Goal: Task Accomplishment & Management: Manage account settings

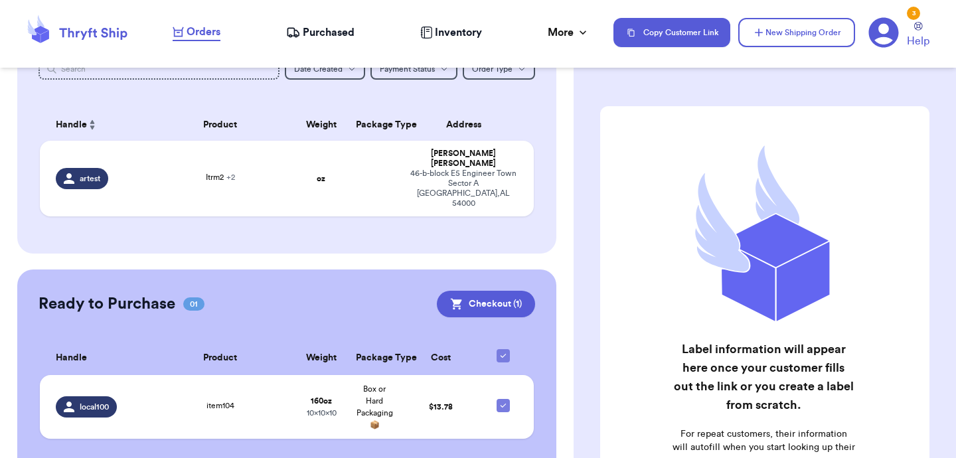
scroll to position [177, 0]
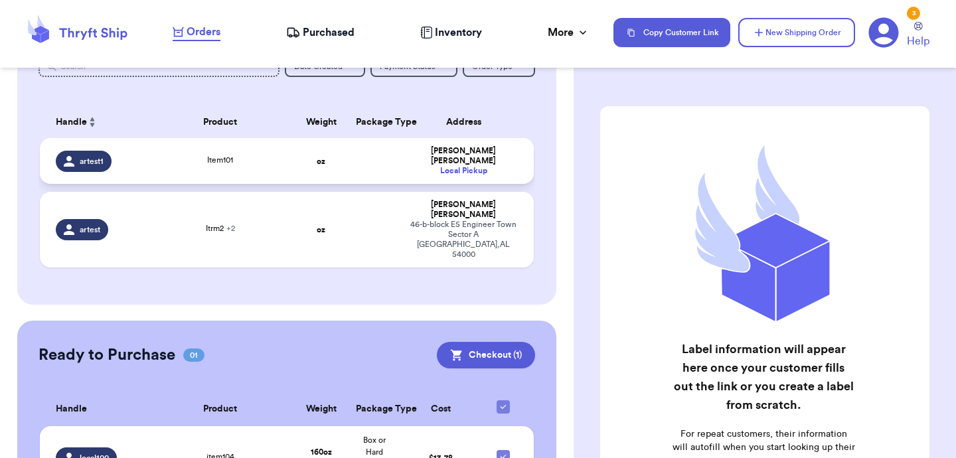
click at [356, 159] on td at bounding box center [374, 161] width 53 height 46
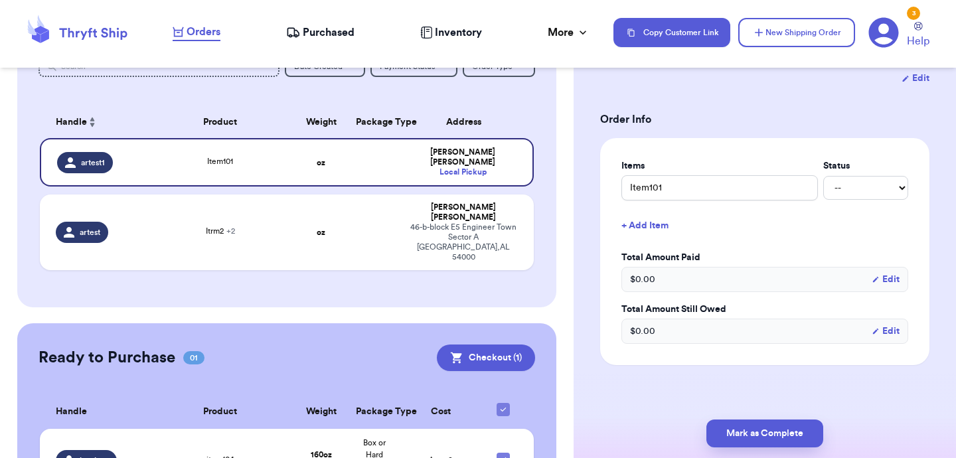
scroll to position [248, 0]
click at [747, 433] on button "Mark as Complete" at bounding box center [764, 433] width 117 height 28
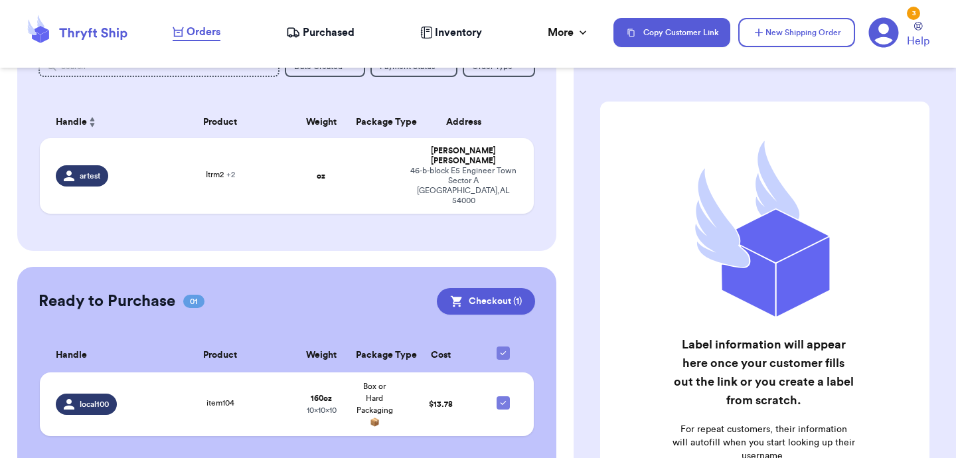
scroll to position [0, 0]
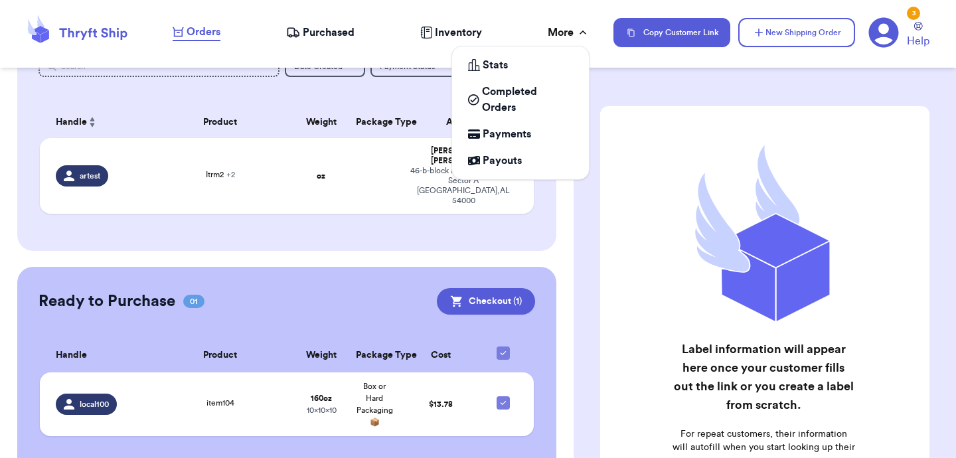
click at [570, 28] on div "More" at bounding box center [569, 33] width 42 height 16
click at [503, 102] on span "Completed Orders" at bounding box center [527, 100] width 91 height 32
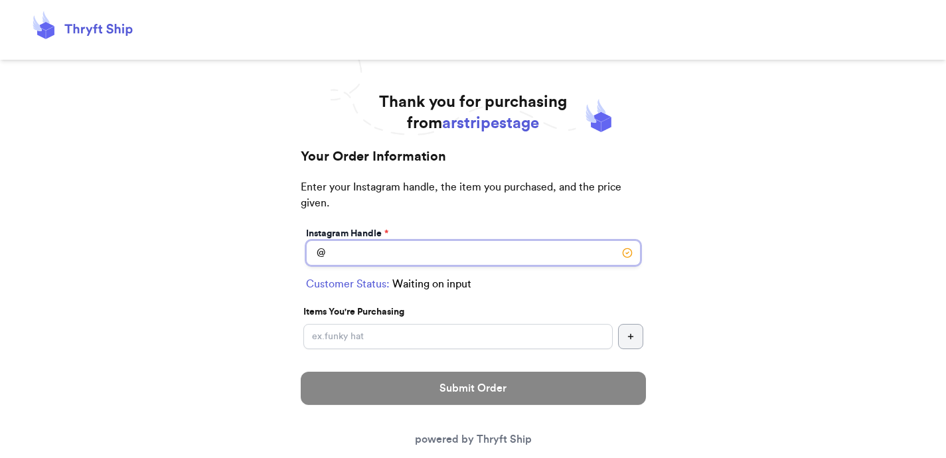
click at [420, 258] on input "Switch to local pickup (Lahore, AK)" at bounding box center [473, 252] width 335 height 25
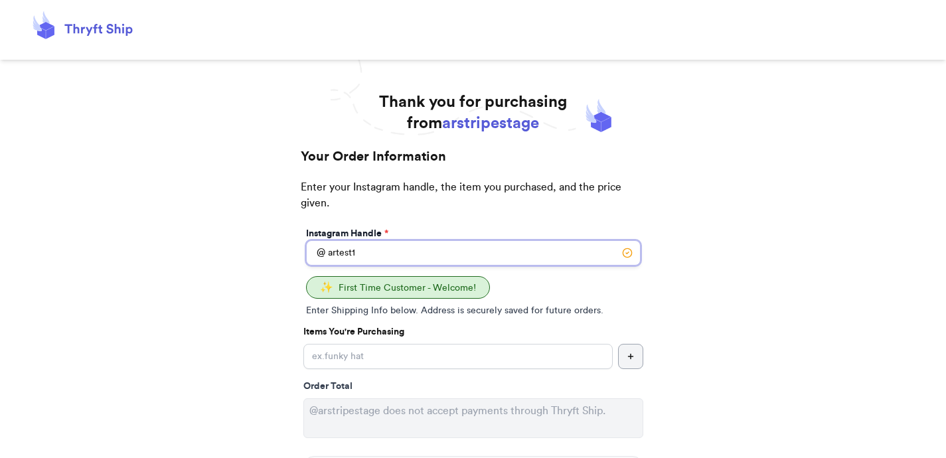
scroll to position [148, 0]
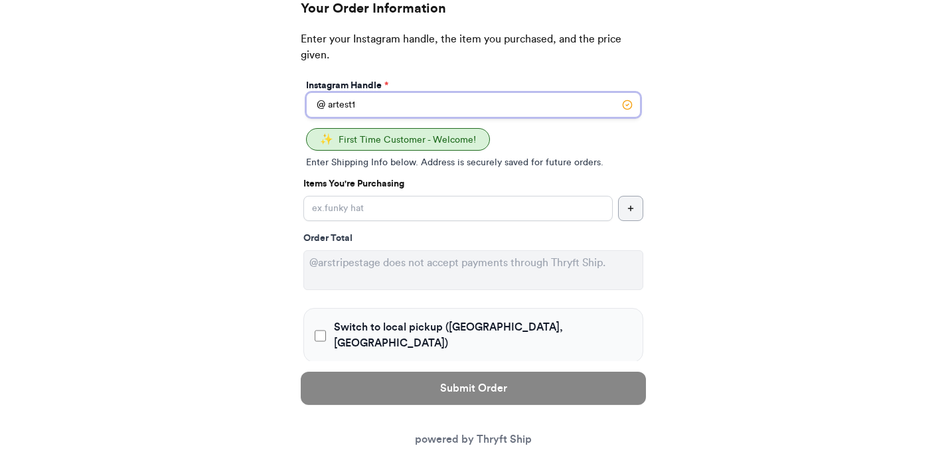
type input "artest1"
click at [370, 211] on input "Switch to local pickup (Lahore, AK)" at bounding box center [457, 208] width 309 height 25
type input "Item101"
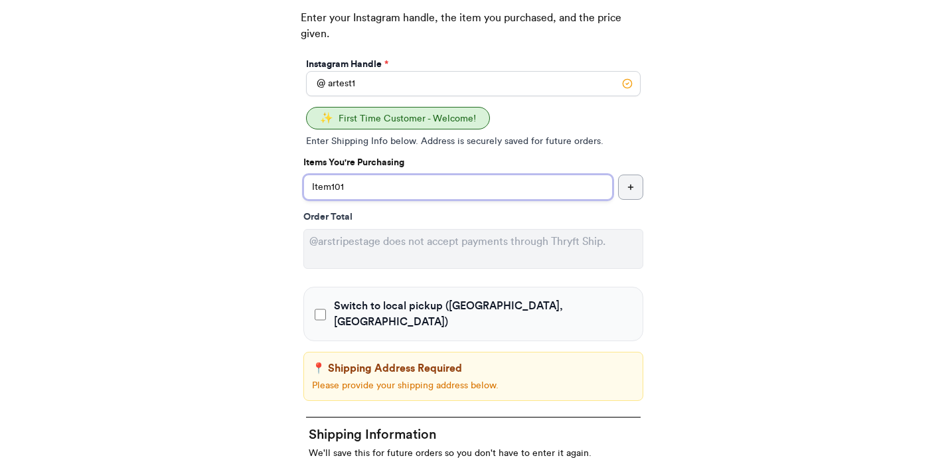
scroll to position [193, 0]
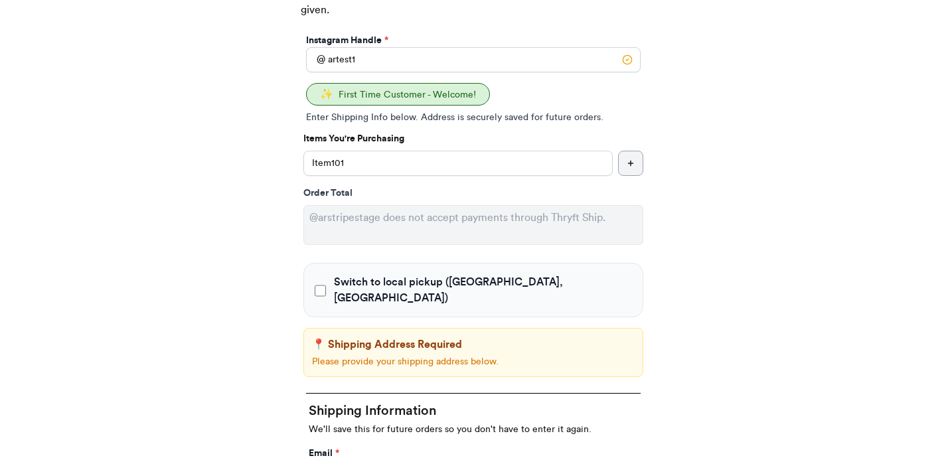
click at [353, 283] on span "Switch to local pickup (Lahore, AK)" at bounding box center [483, 290] width 298 height 32
click at [326, 284] on input "Switch to local pickup (Lahore, AK)" at bounding box center [320, 290] width 11 height 13
checkbox input "true"
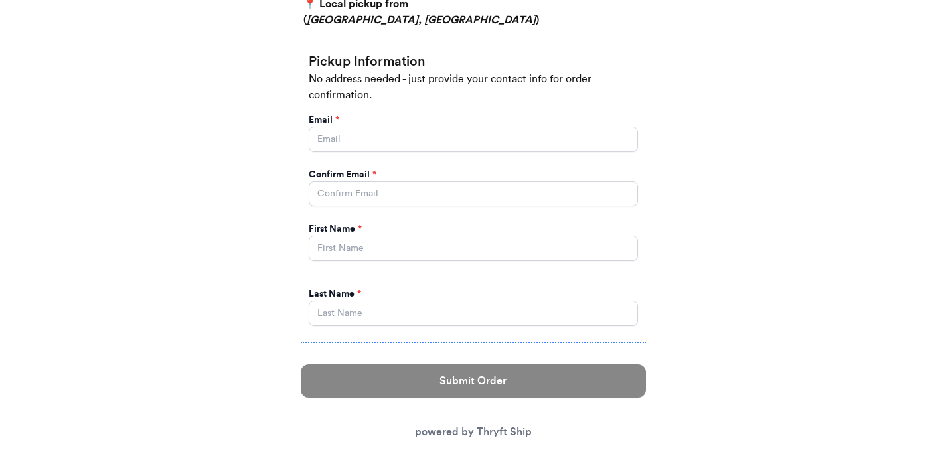
scroll to position [587, 0]
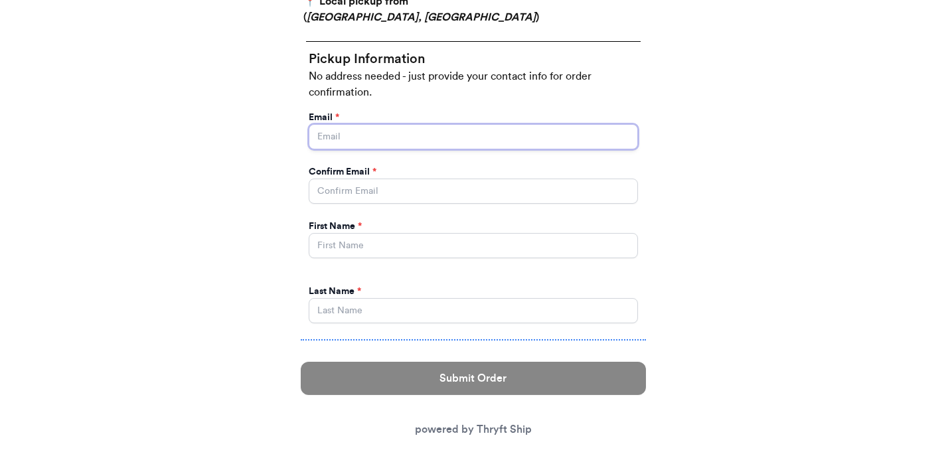
click at [393, 129] on input "Switch to local pickup (Lahore, AK)" at bounding box center [473, 136] width 329 height 25
type input "[EMAIL_ADDRESS][DOMAIN_NAME]"
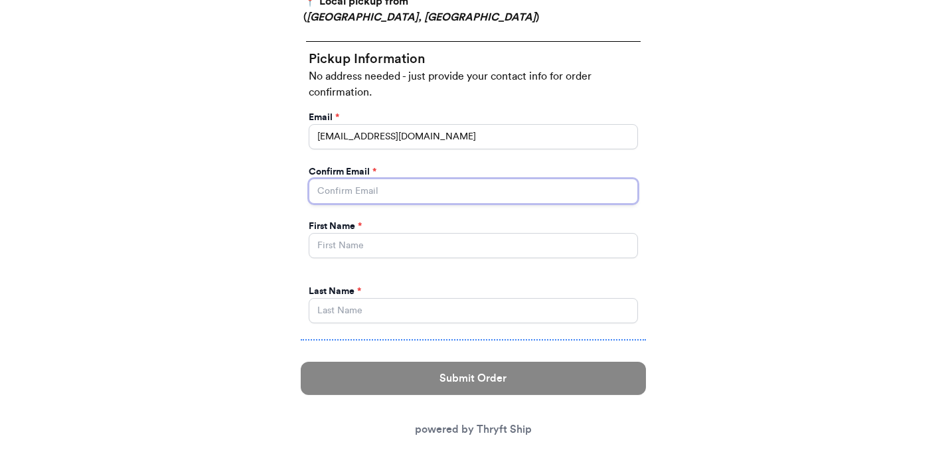
type input "[EMAIL_ADDRESS][DOMAIN_NAME]"
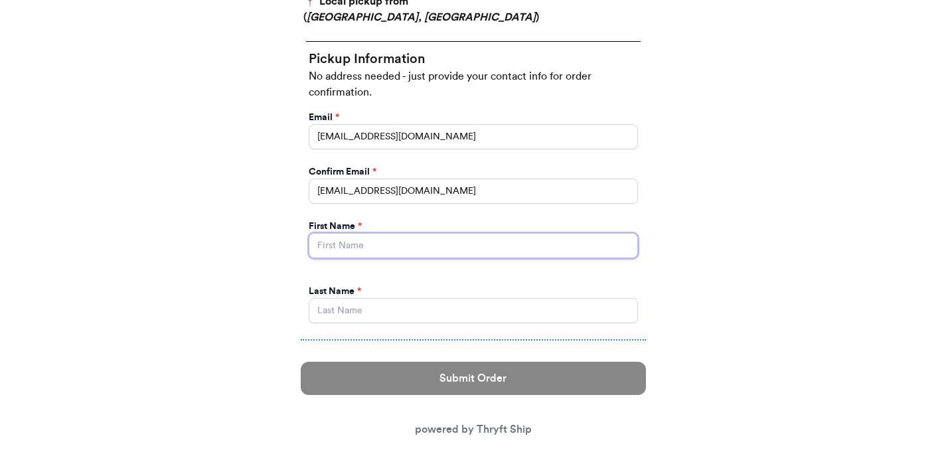
type input "[PERSON_NAME]"
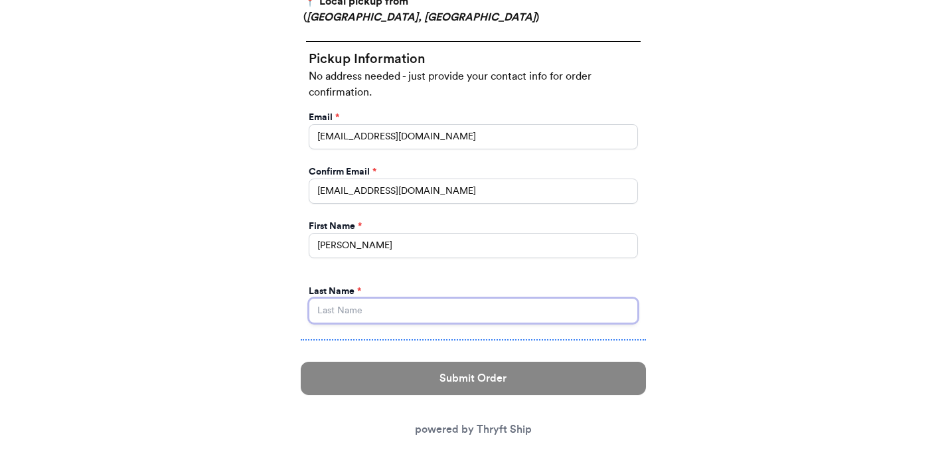
type input "[PERSON_NAME]"
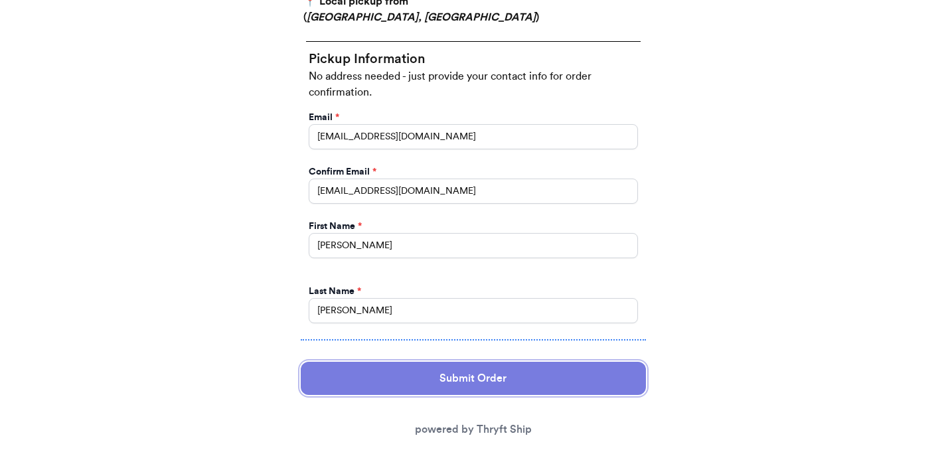
click at [469, 362] on button "Submit Order" at bounding box center [473, 378] width 345 height 33
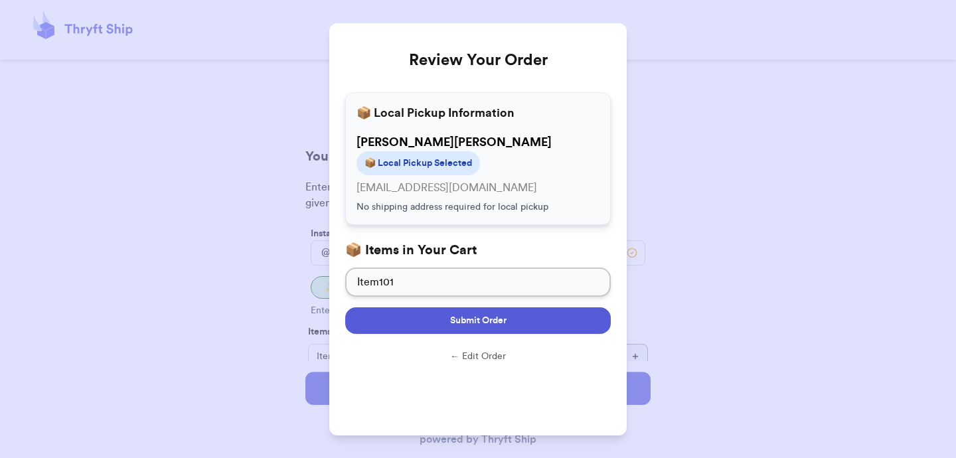
click at [480, 326] on span "Submit Order" at bounding box center [478, 320] width 56 height 13
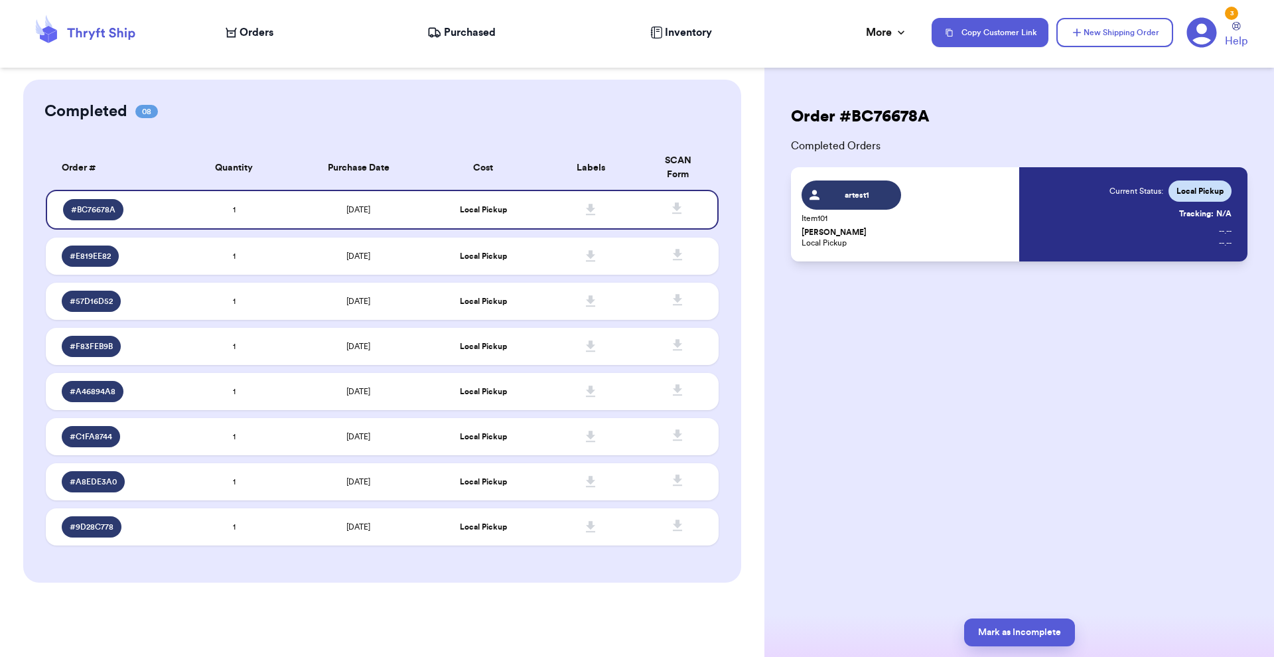
click at [238, 34] on div "Orders" at bounding box center [250, 33] width 48 height 16
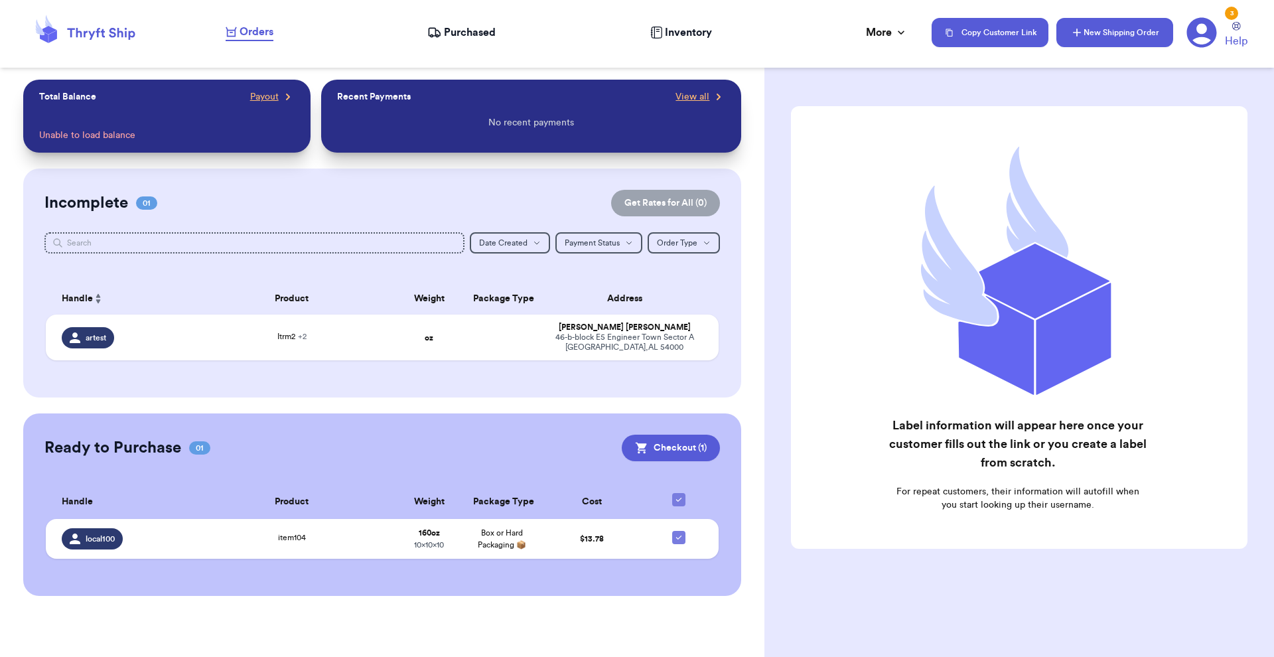
click at [955, 43] on button "New Shipping Order" at bounding box center [1115, 32] width 117 height 29
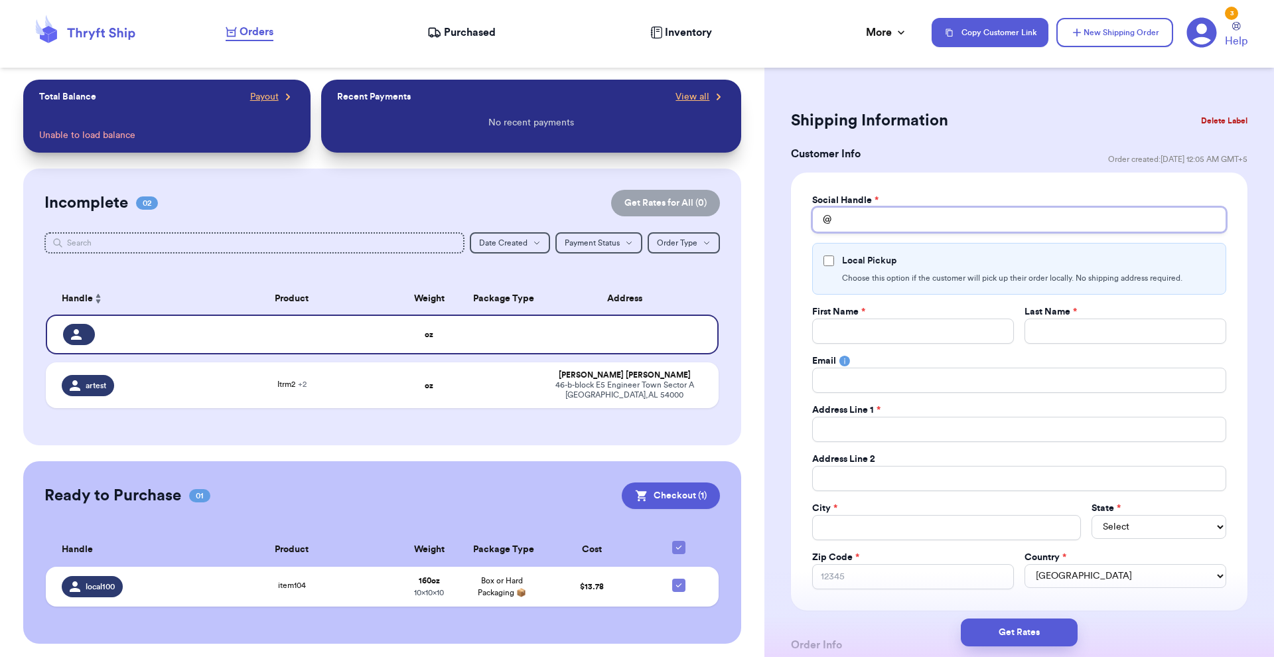
click at [950, 226] on input "Total Amount Paid" at bounding box center [1019, 219] width 414 height 25
type input "a"
type input "ar"
type input "art"
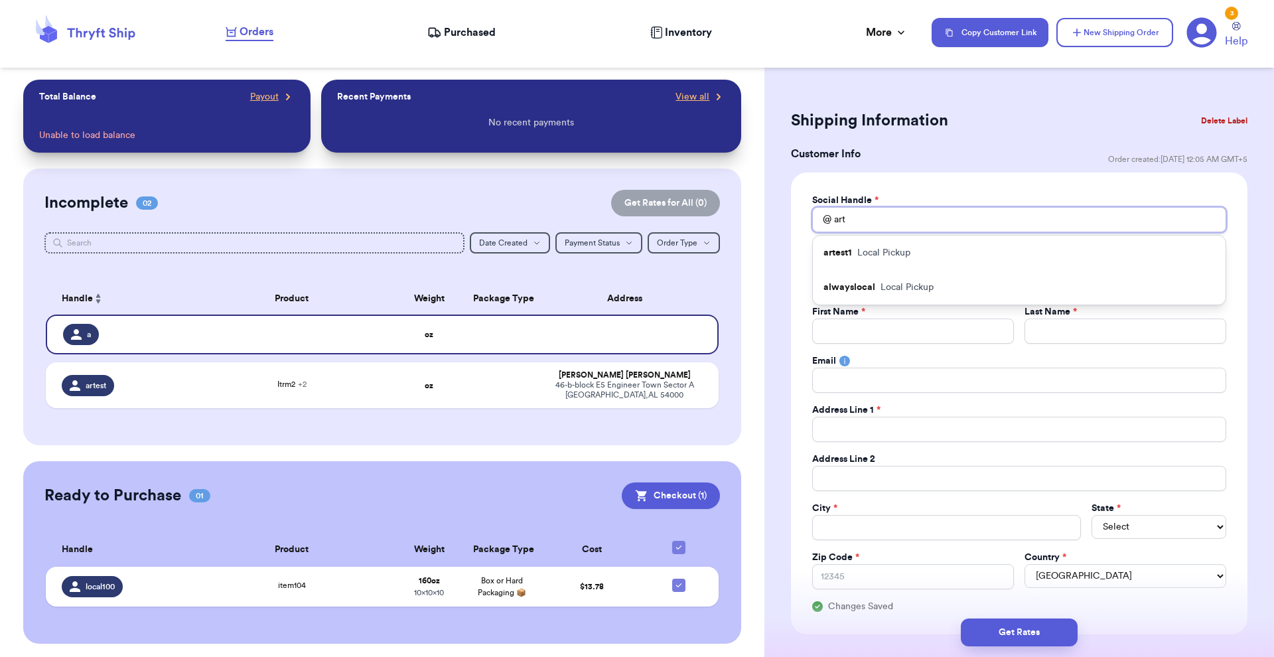
type input "arte"
type input "artes"
type input "artest"
type input "artest2"
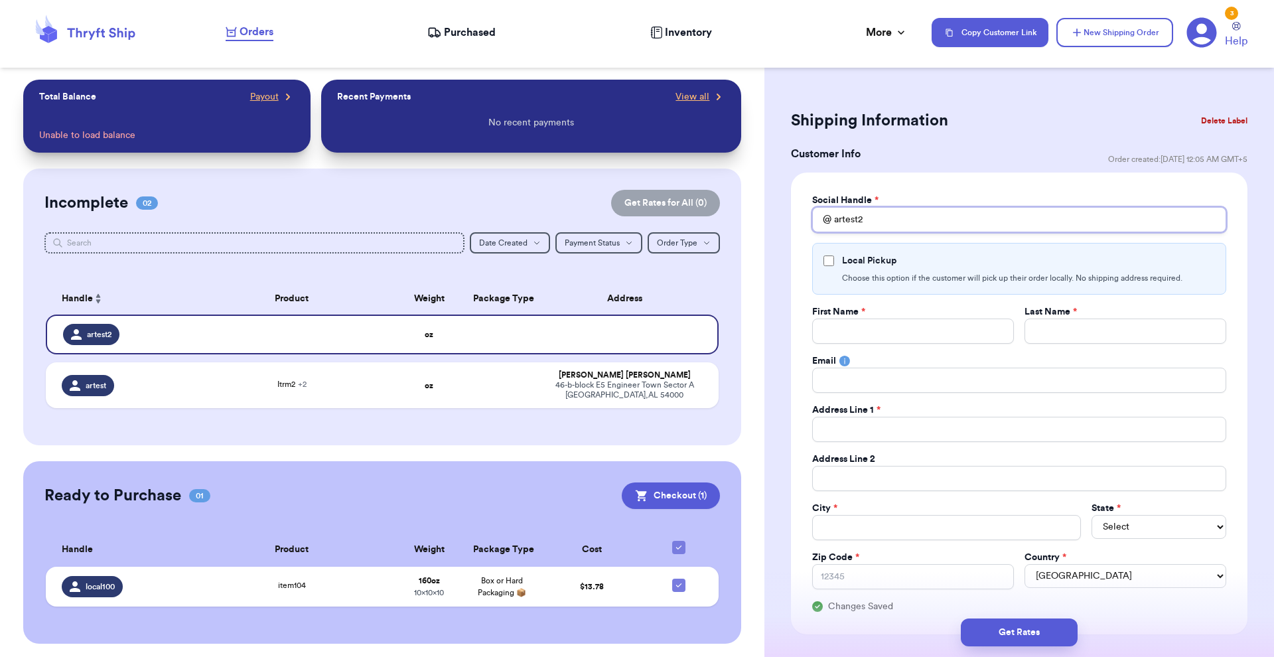
type input "artest2"
click at [914, 265] on div "Local Pickup" at bounding box center [1020, 260] width 392 height 13
click at [838, 259] on div "Local Pickup" at bounding box center [1020, 260] width 392 height 13
click at [824, 264] on input "Local Pickup" at bounding box center [829, 261] width 11 height 11
checkbox input "true"
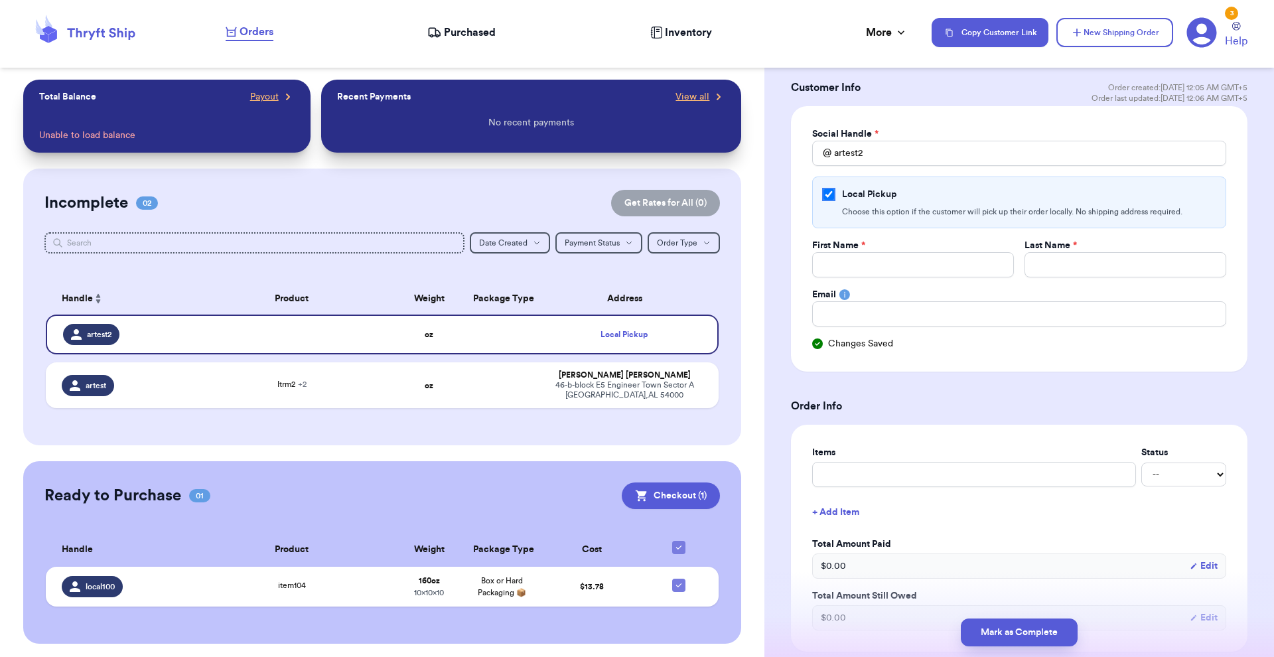
scroll to position [70, 0]
click at [941, 406] on h3 "Order Info" at bounding box center [1019, 403] width 457 height 16
click at [552, 395] on div "46-b-block E5 Engineer Town Sector A Lahore , AL 54000" at bounding box center [624, 390] width 157 height 20
type input "Itrm2"
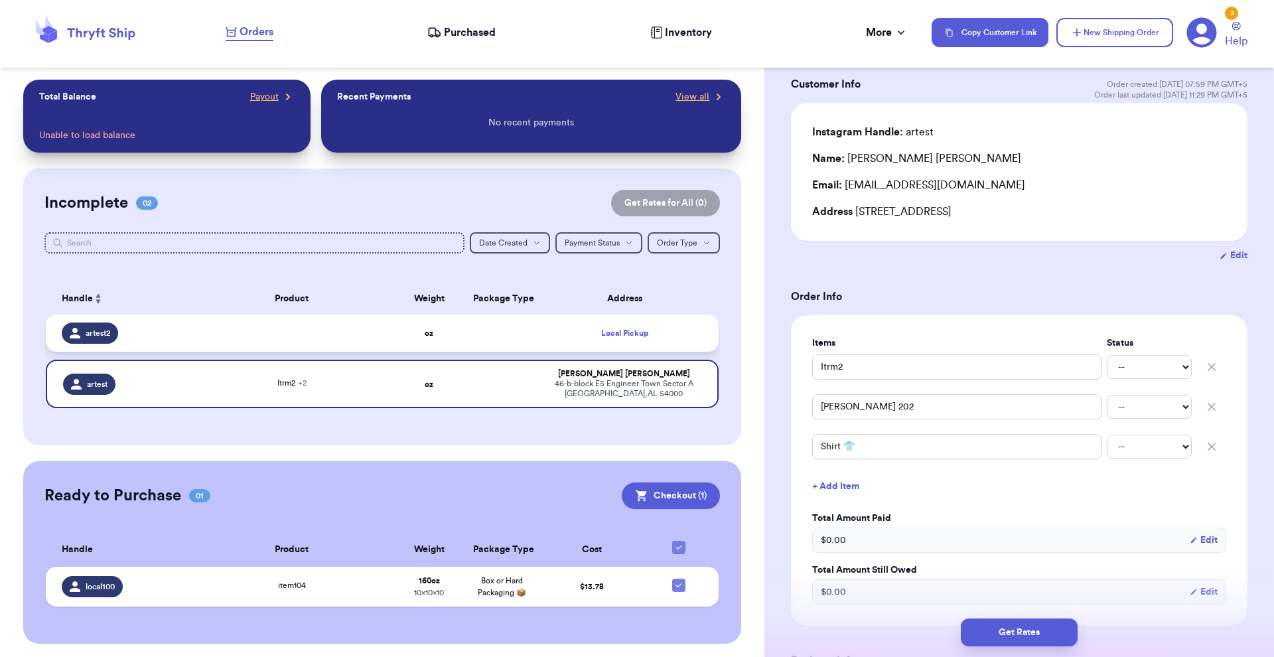
click at [550, 346] on td "Local Pickup" at bounding box center [628, 333] width 181 height 37
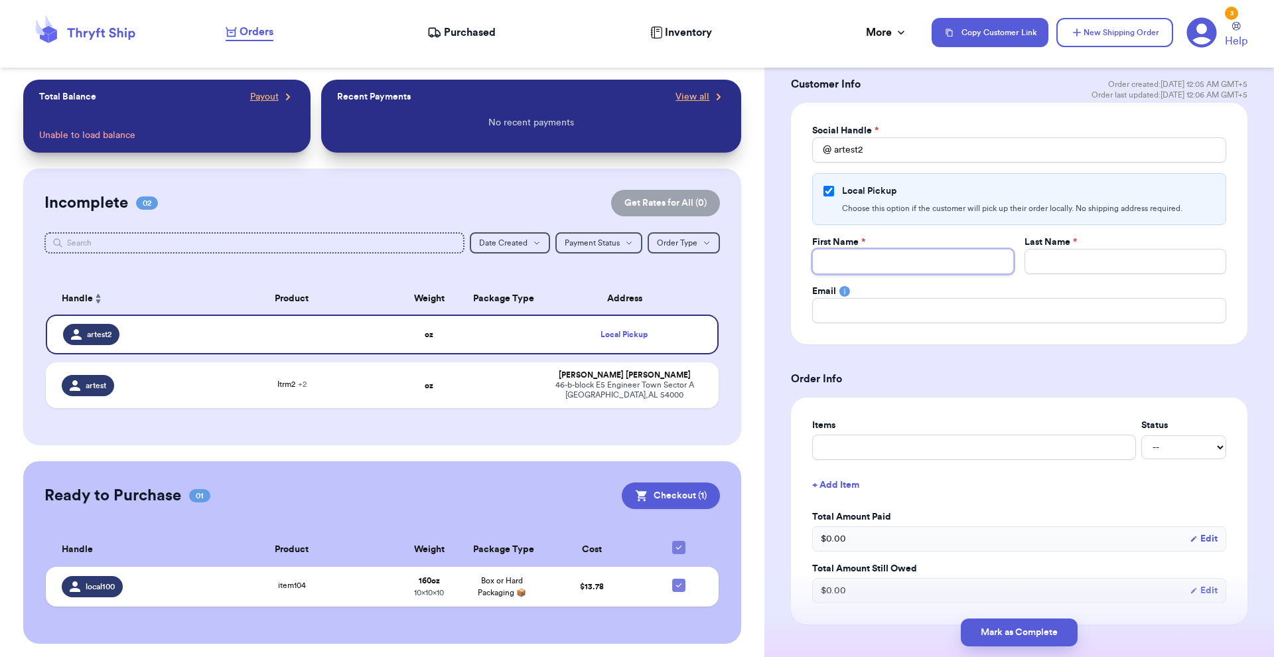
click at [923, 256] on input "Total Amount Paid" at bounding box center [913, 261] width 202 height 25
type input "[PERSON_NAME]"
type input "[EMAIL_ADDRESS][DOMAIN_NAME]"
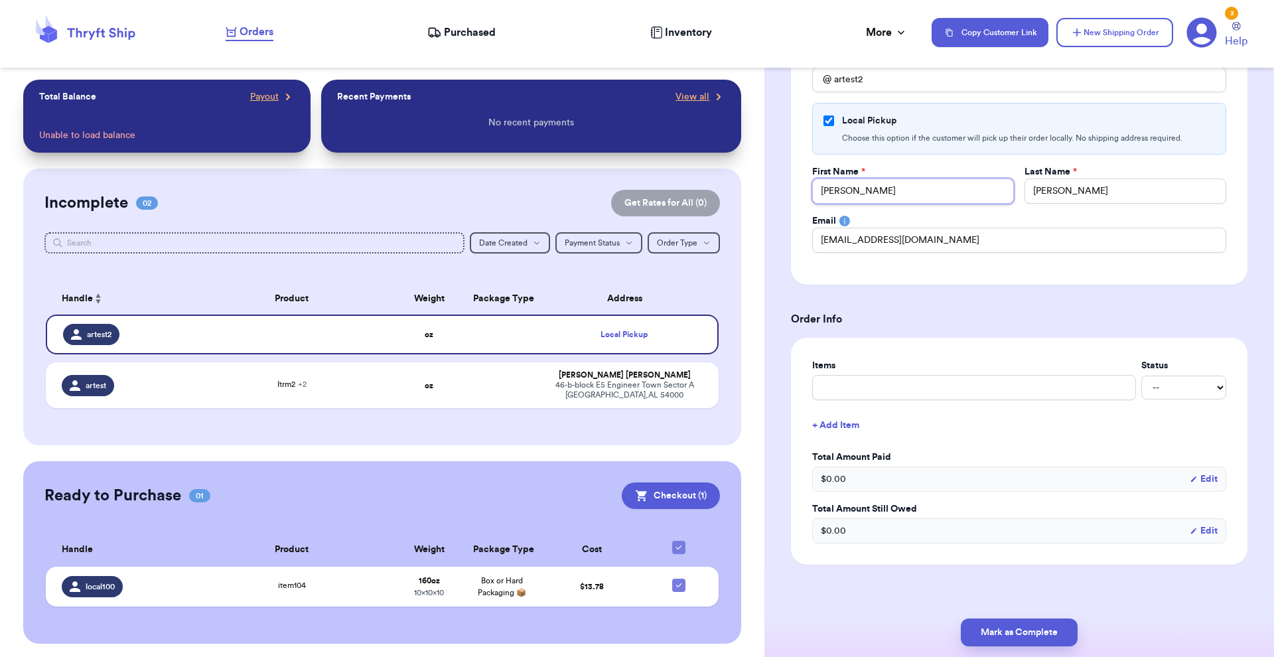
scroll to position [141, 0]
click at [955, 394] on input "text" at bounding box center [974, 386] width 324 height 25
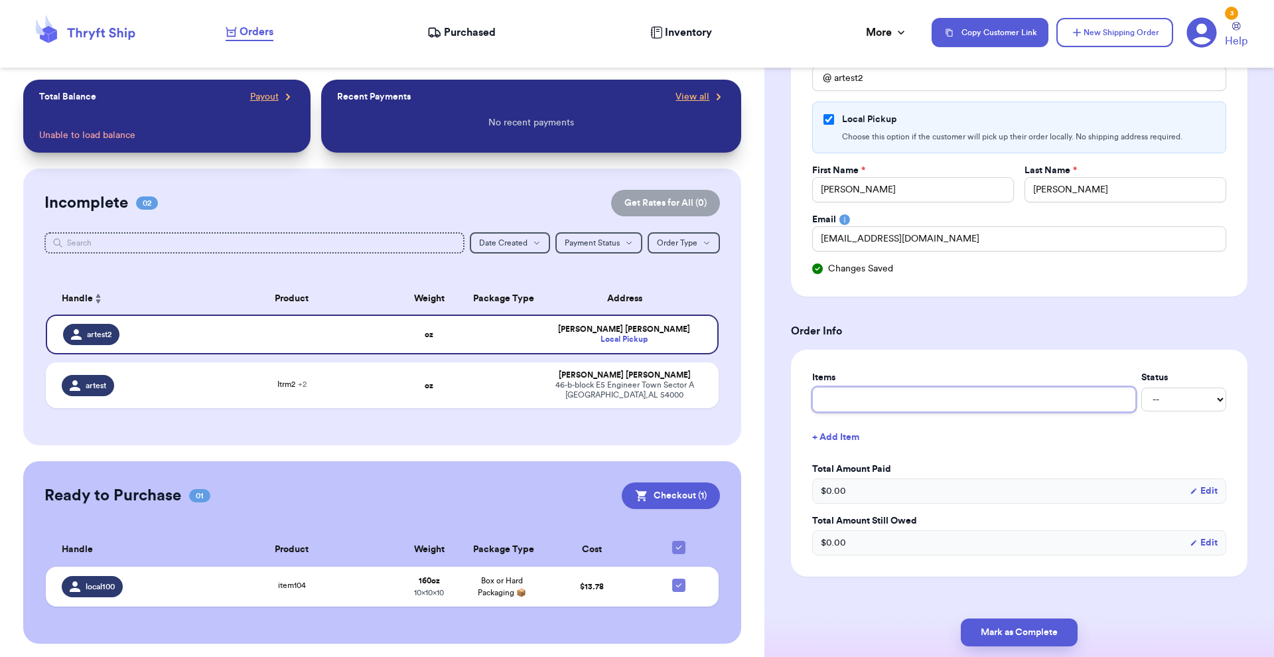
type input "item 1"
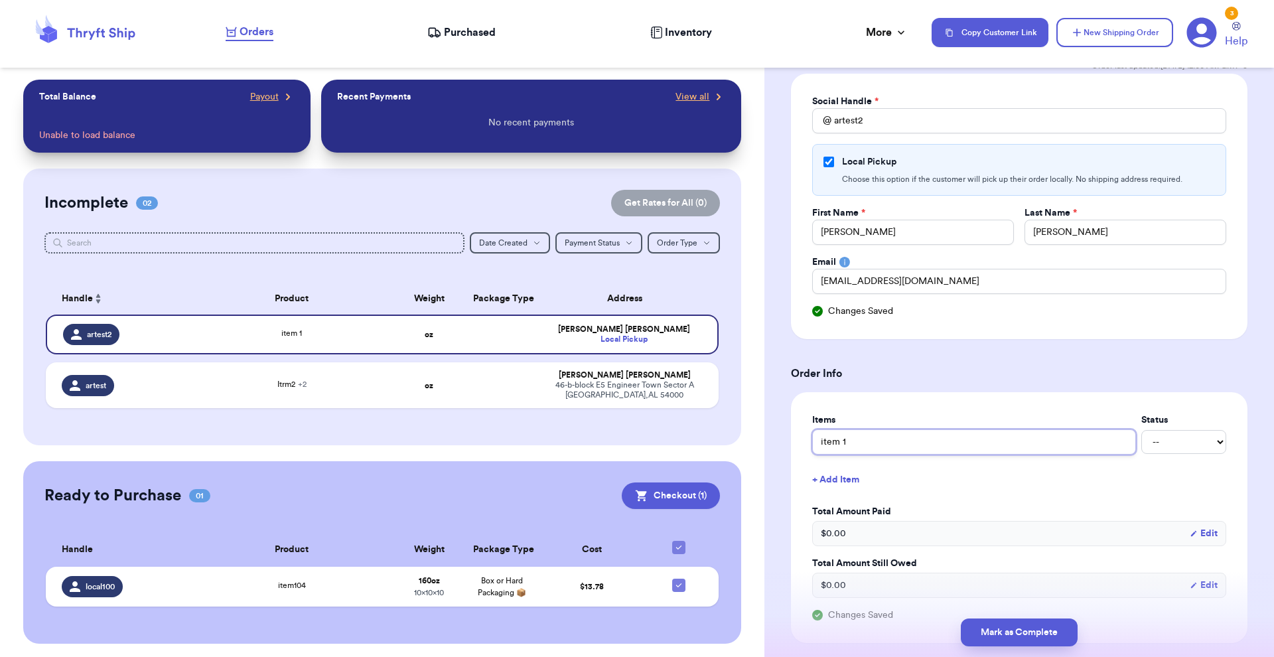
scroll to position [88, 0]
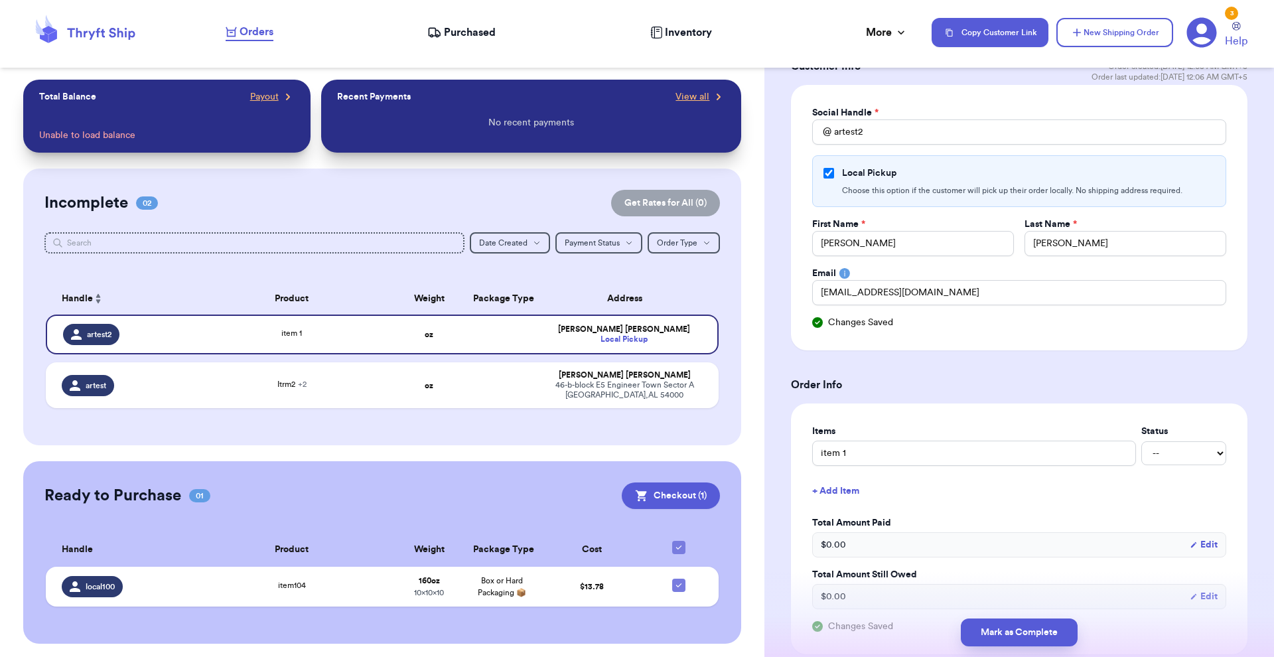
click at [844, 374] on form "Shipping Information Delete Label Customer Info Order created: 10/14, 12:05 AM …" at bounding box center [1019, 337] width 457 height 636
drag, startPoint x: 939, startPoint y: 295, endPoint x: 749, endPoint y: 295, distance: 189.8
click at [749, 295] on div "Customer Link New Order Total Balance Payout Unable to load balance Recent Paym…" at bounding box center [637, 328] width 1274 height 657
click at [850, 347] on div "Social Handle * @ artest2 Local Pickup Choose this option if the customer will …" at bounding box center [1019, 217] width 457 height 265
click at [658, 339] on div "Local Pickup" at bounding box center [624, 340] width 156 height 10
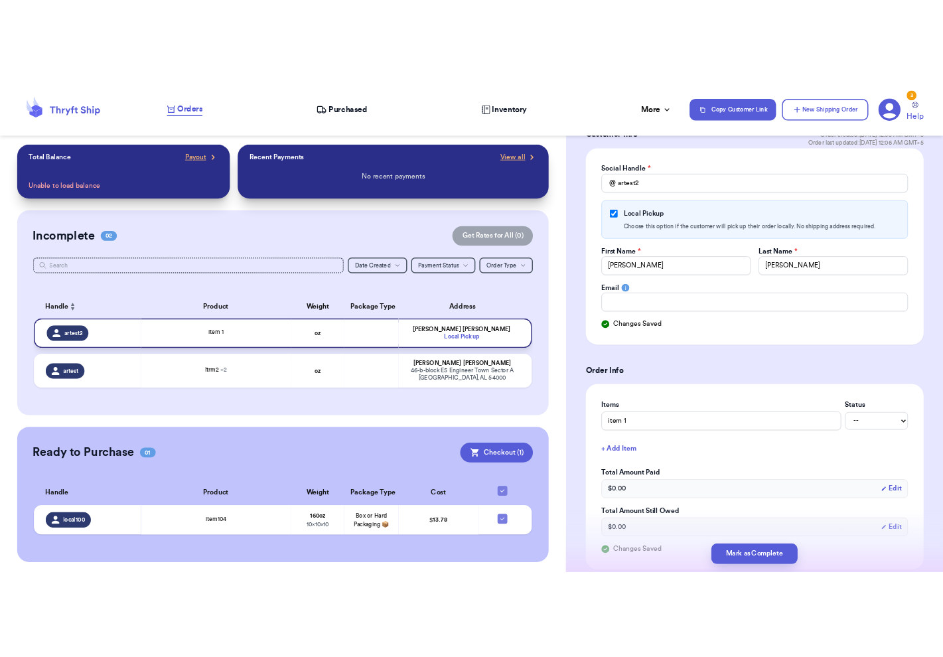
scroll to position [76, 0]
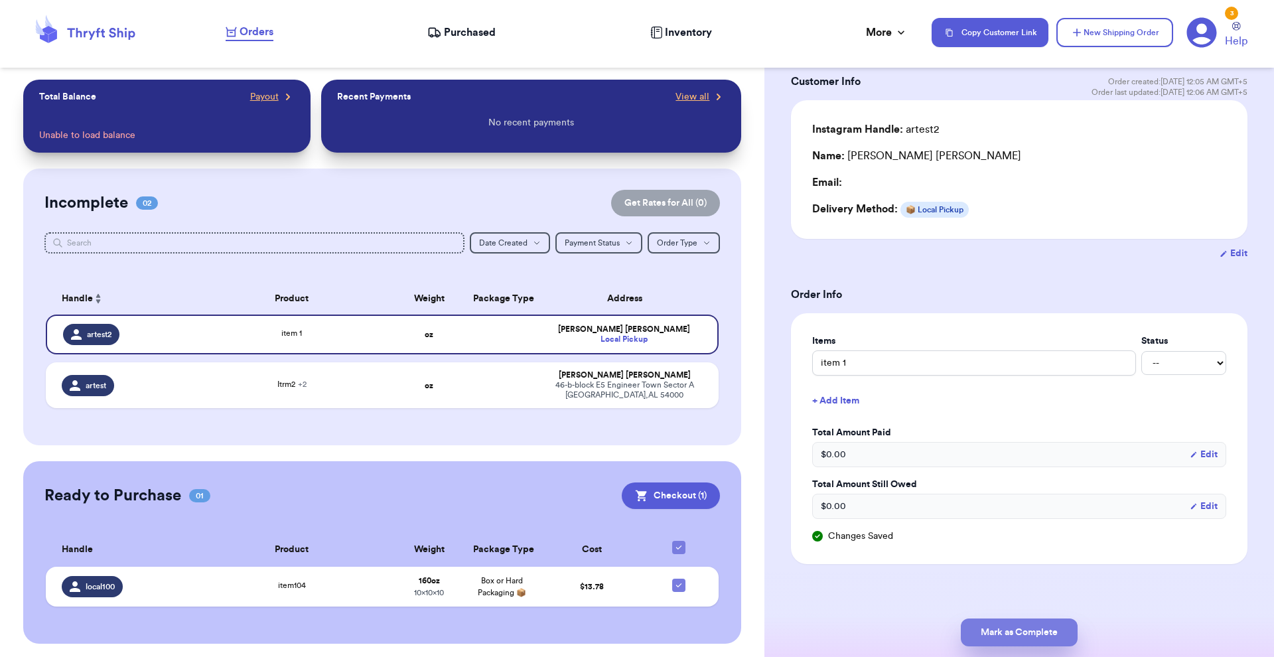
click at [955, 457] on button "Mark as Complete" at bounding box center [1019, 633] width 117 height 28
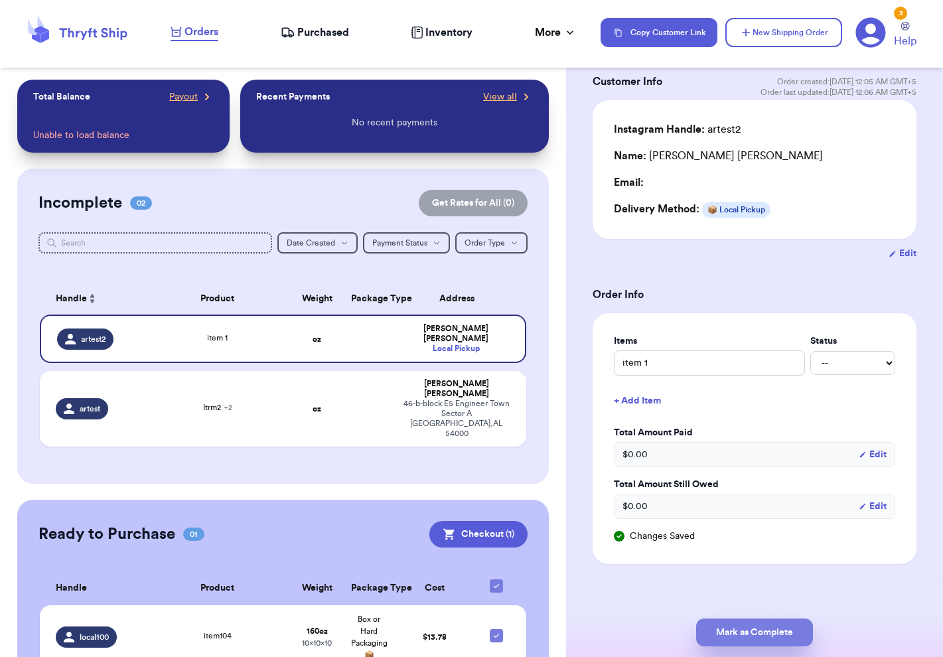
click at [749, 457] on button "Mark as Complete" at bounding box center [754, 633] width 117 height 28
click at [726, 282] on form "Shipping Information Delete Label Customer Info Order created: 10/14, 12:05 AM …" at bounding box center [755, 299] width 324 height 530
click at [744, 457] on button "Mark as Complete" at bounding box center [754, 633] width 117 height 28
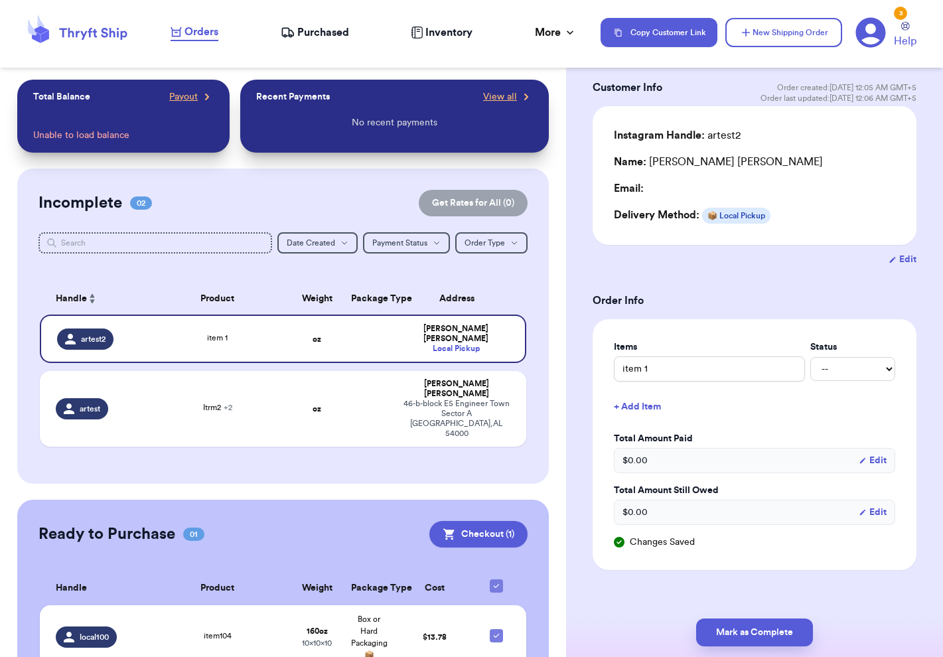
scroll to position [51, 0]
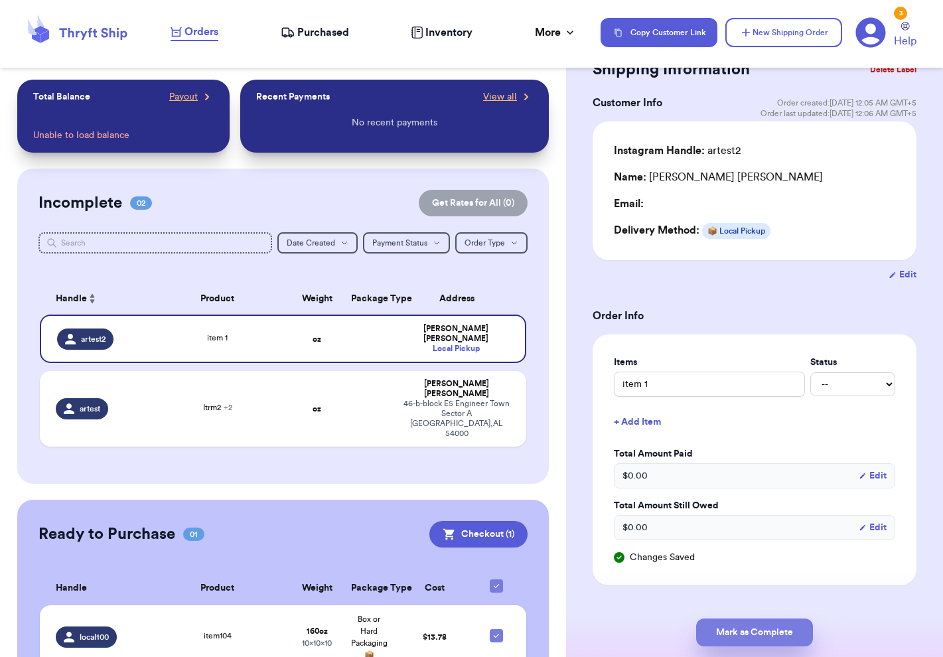
click at [775, 457] on button "Mark as Complete" at bounding box center [754, 633] width 117 height 28
click at [892, 281] on button "Edit" at bounding box center [903, 274] width 28 height 13
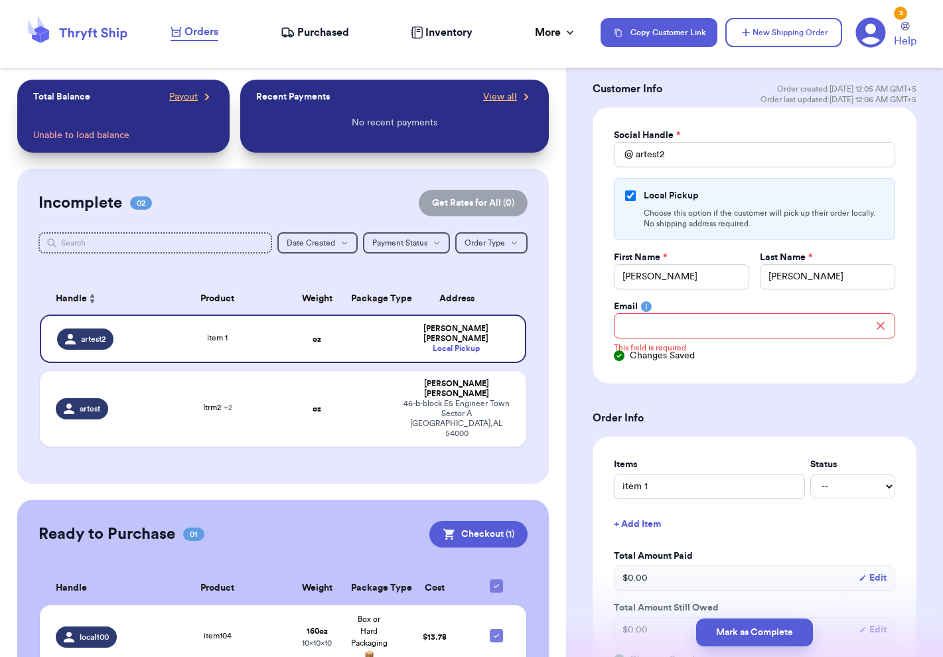
scroll to position [68, 0]
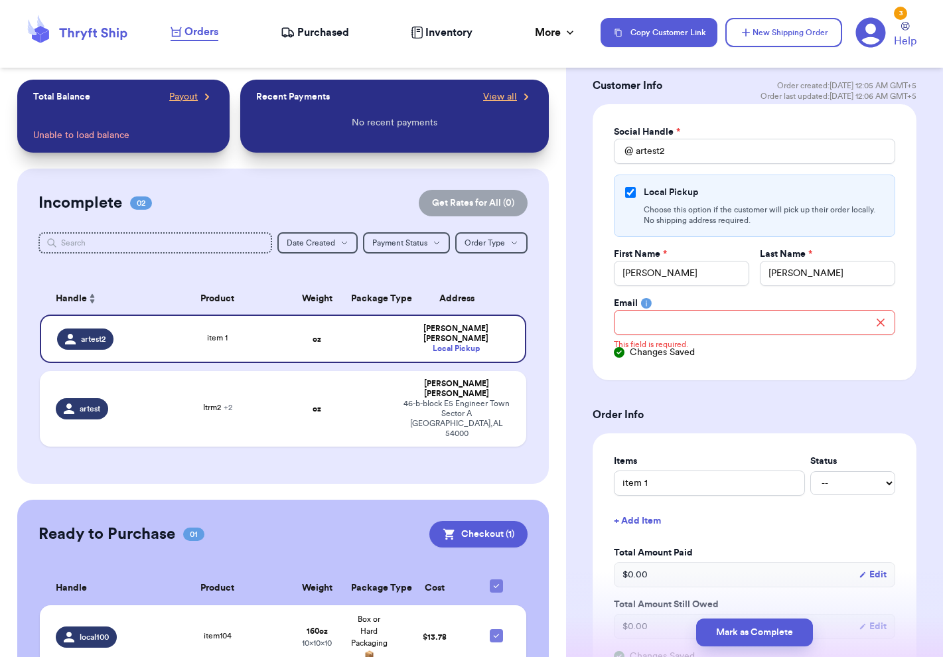
click at [832, 378] on div "Social Handle * @ artest2 Local Pickup Choose this option if the customer will …" at bounding box center [755, 242] width 324 height 276
click at [759, 396] on form "Shipping Information Delete Label Customer Info Order created: 10/14, 12:05 AM …" at bounding box center [755, 361] width 324 height 646
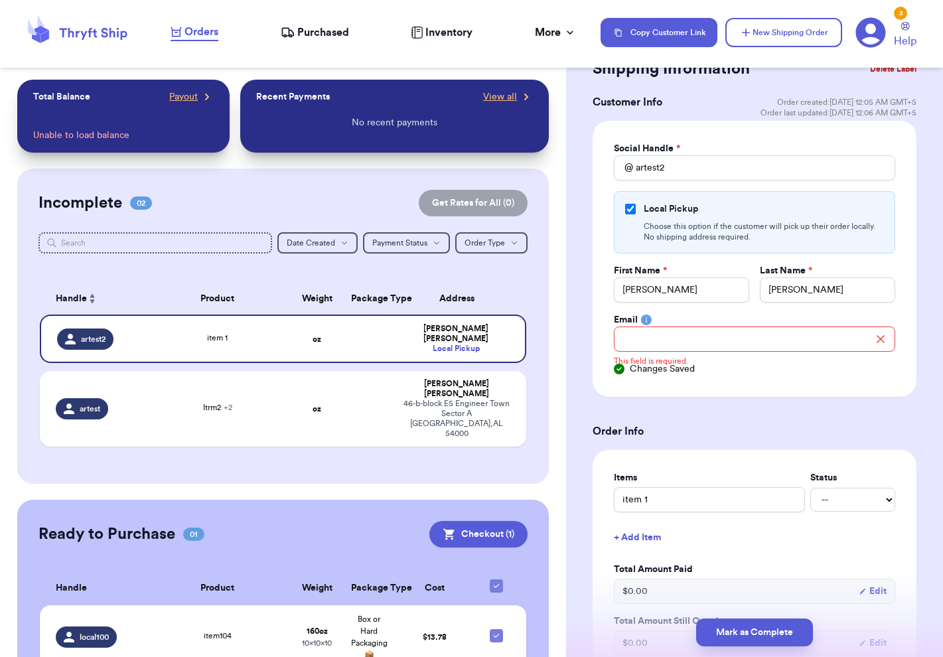
scroll to position [0, 0]
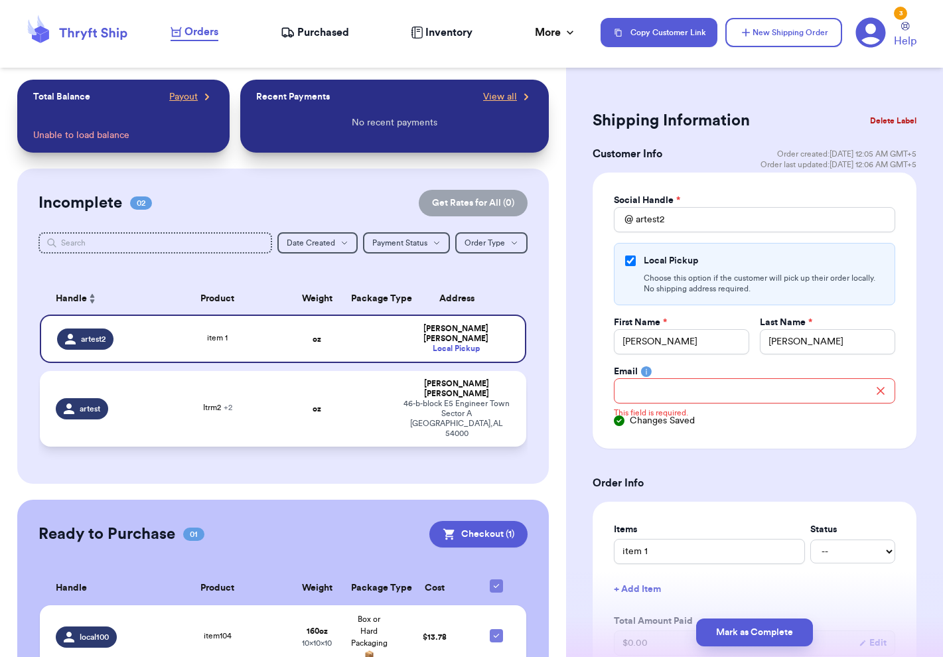
click at [504, 392] on td "Abdullah Ahmed 46-b-block E5 Engineer Town Sector A Lahore , AL 54000" at bounding box center [461, 409] width 131 height 76
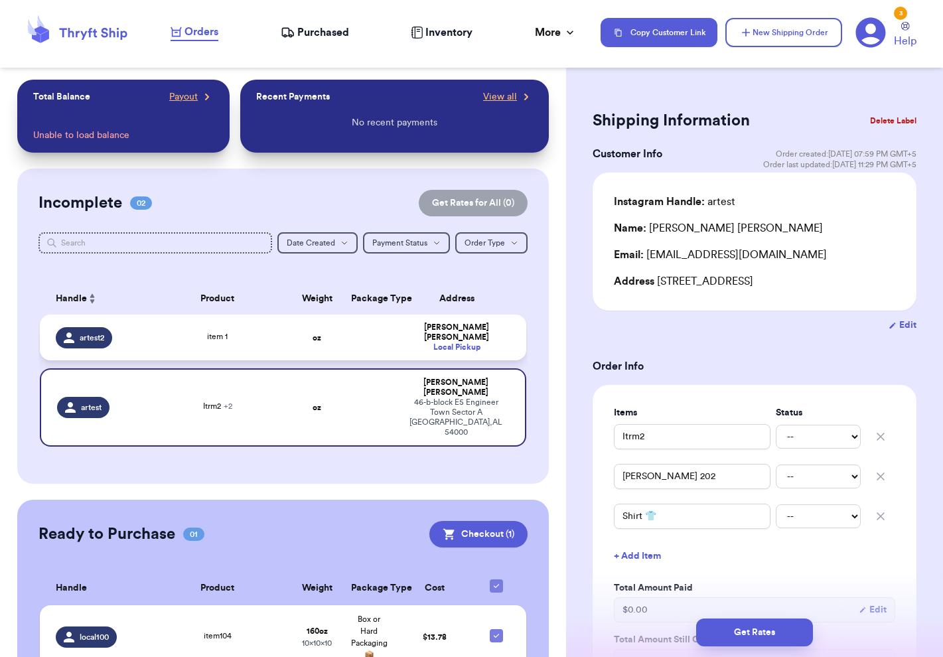
click at [494, 342] on div "Local Pickup" at bounding box center [457, 347] width 107 height 10
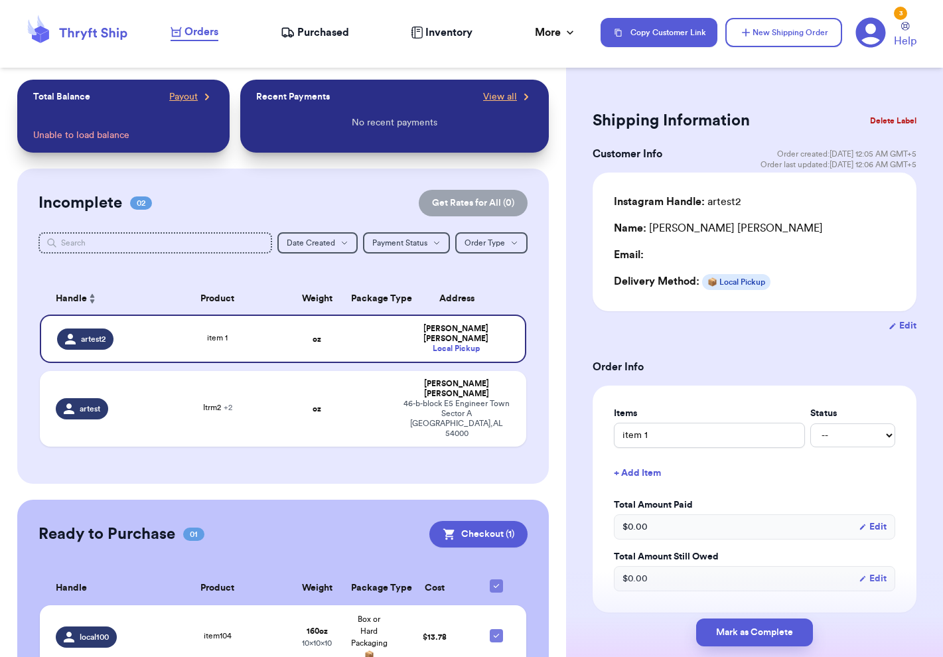
click at [894, 328] on button "Edit" at bounding box center [903, 325] width 28 height 13
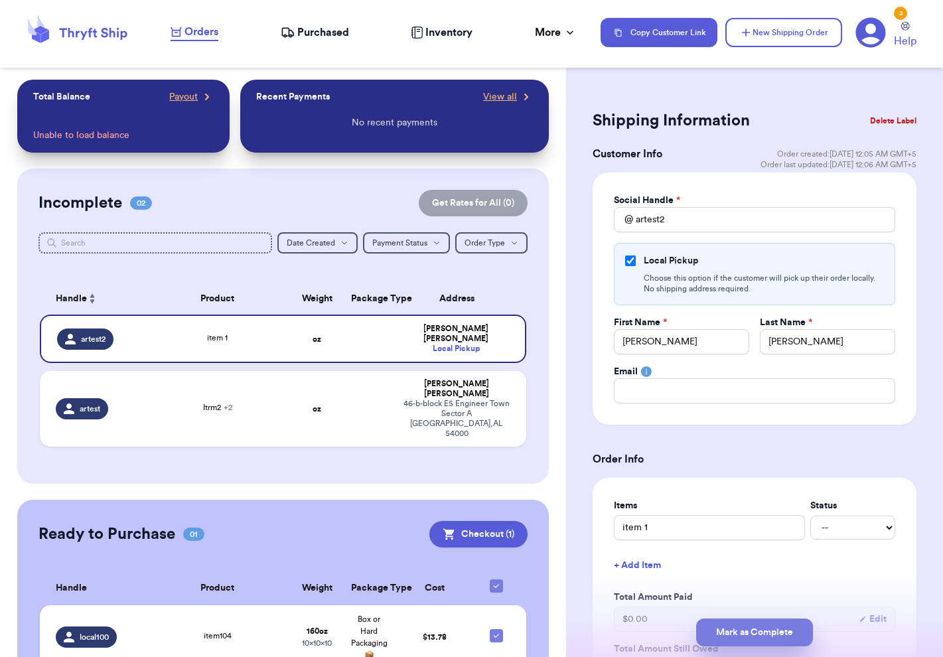
click at [723, 457] on button "Mark as Complete" at bounding box center [754, 633] width 117 height 28
click at [792, 435] on form "Shipping Information Delete Label Customer Info Order created: 10/14, 12:05 AM …" at bounding box center [755, 405] width 324 height 599
click at [487, 379] on div "Abdullah Ahmed" at bounding box center [457, 389] width 107 height 20
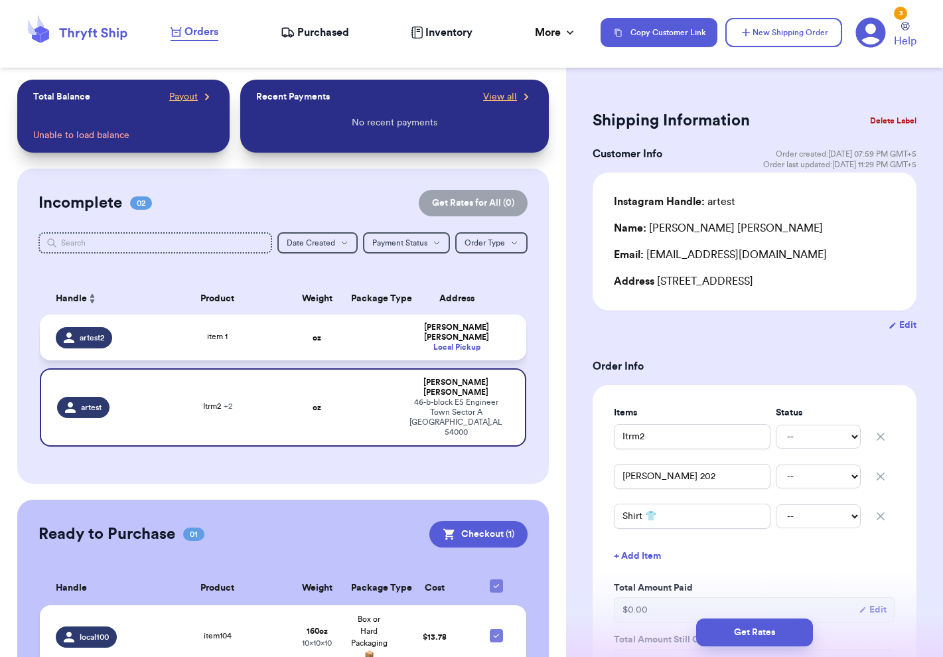
click at [494, 348] on td "Ross Geller Local Pickup" at bounding box center [461, 338] width 131 height 46
type input "item 1"
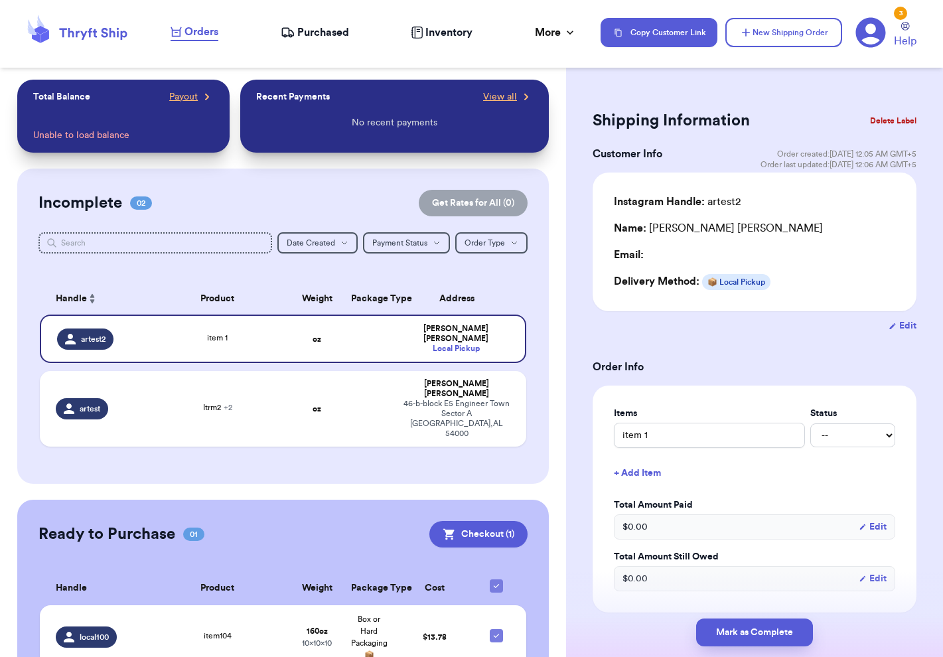
scroll to position [5, 0]
